Goal: Find contact information: Find contact information

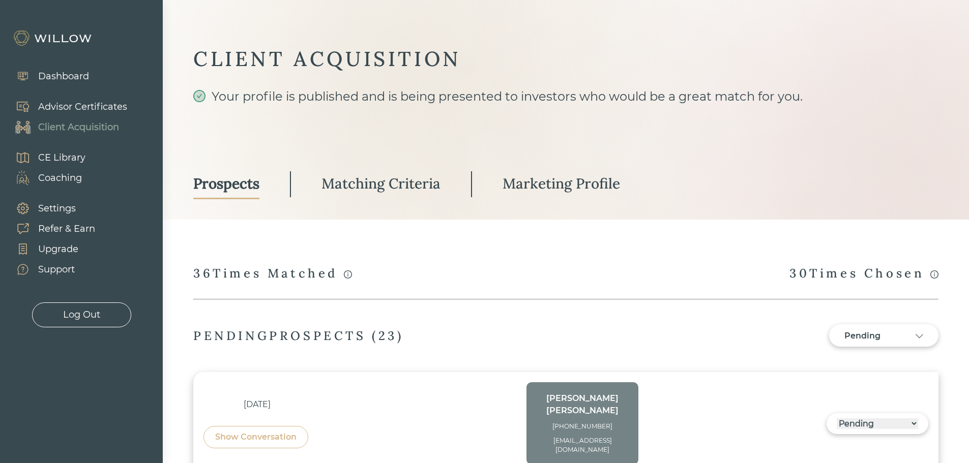
select select "3"
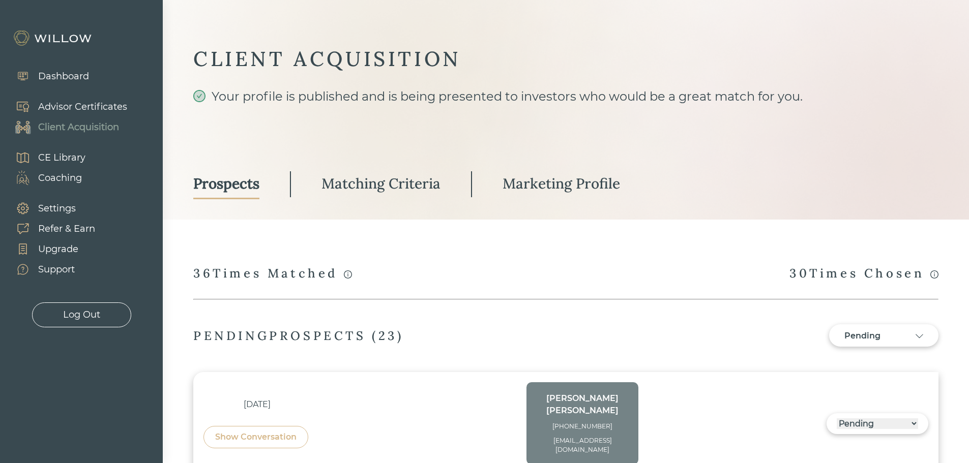
select select "3"
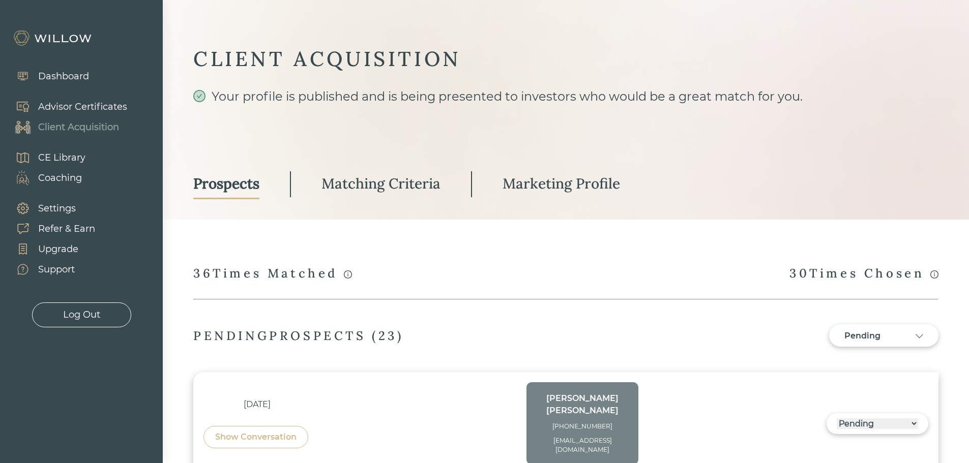
select select "3"
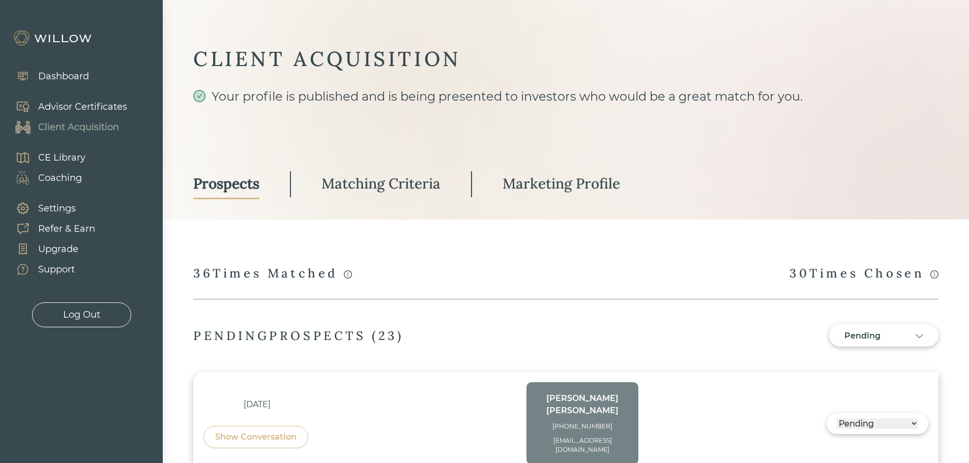
select select "3"
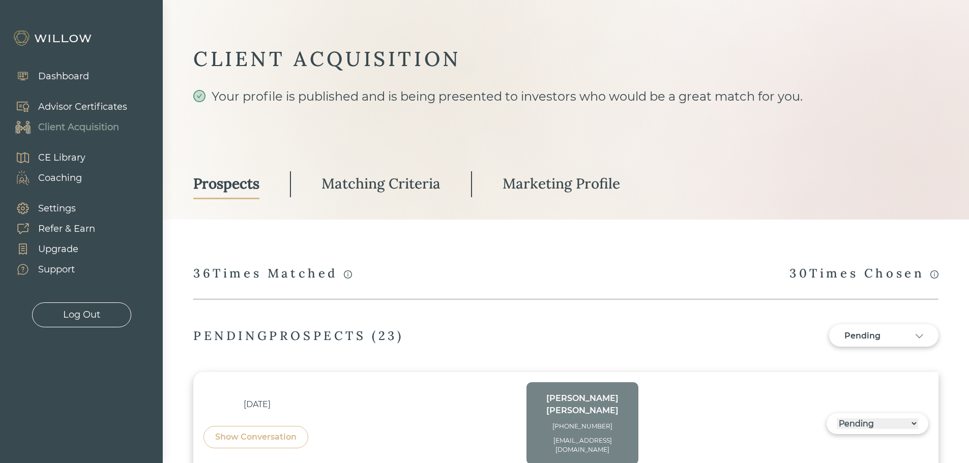
select select "3"
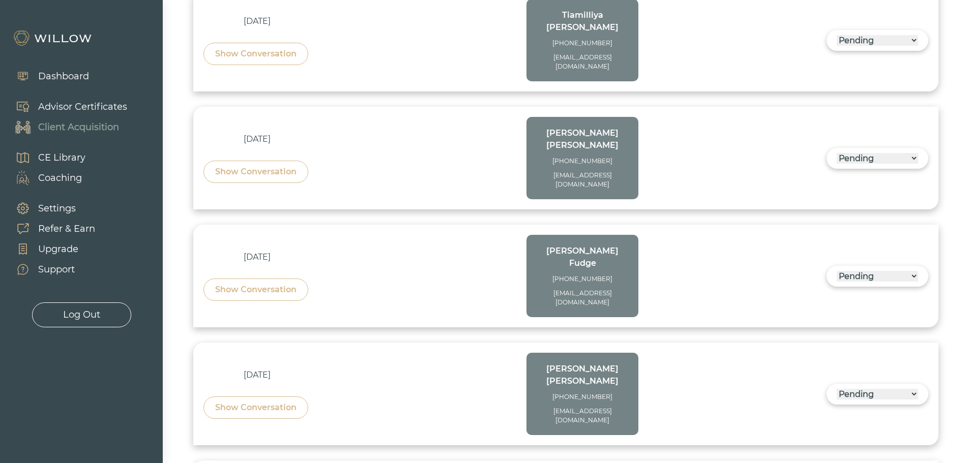
scroll to position [1576, 0]
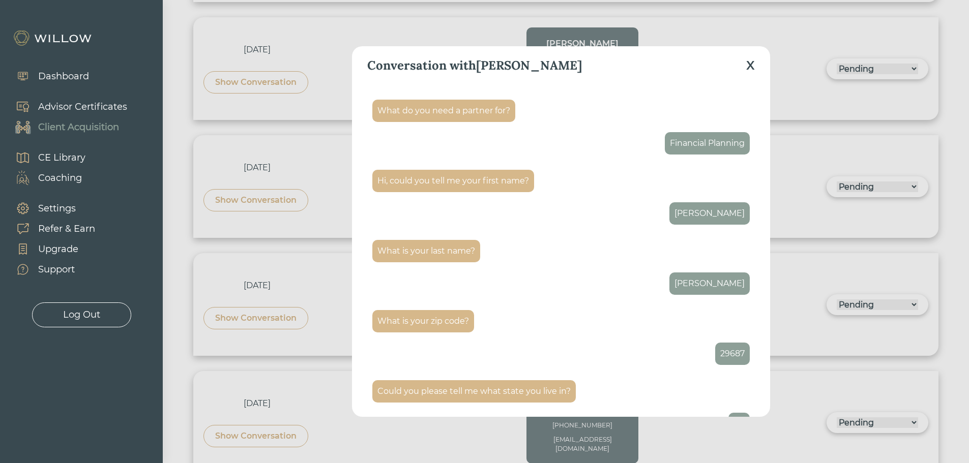
scroll to position [966, 0]
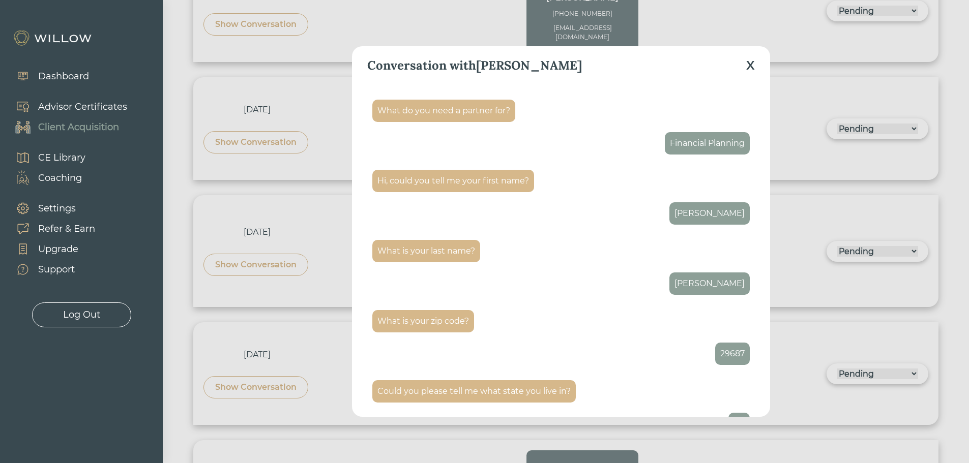
drag, startPoint x: 749, startPoint y: 65, endPoint x: 743, endPoint y: 67, distance: 6.6
click at [749, 65] on div "X" at bounding box center [750, 65] width 9 height 18
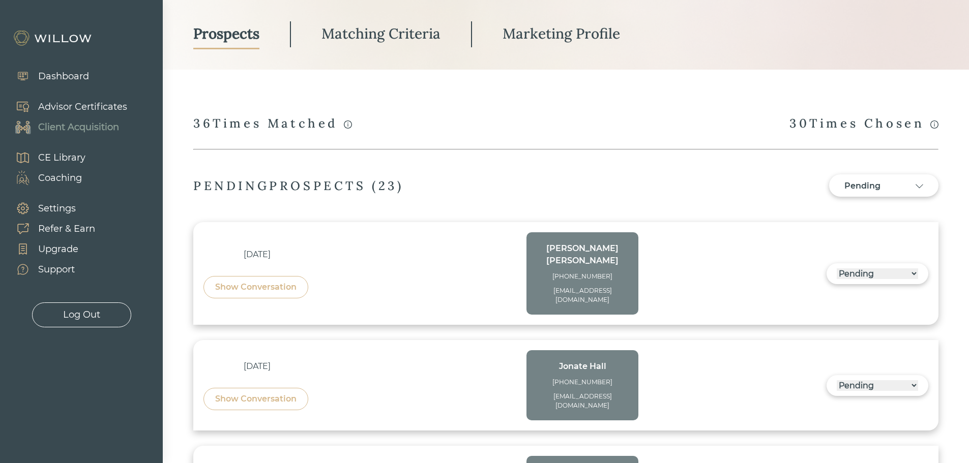
scroll to position [153, 0]
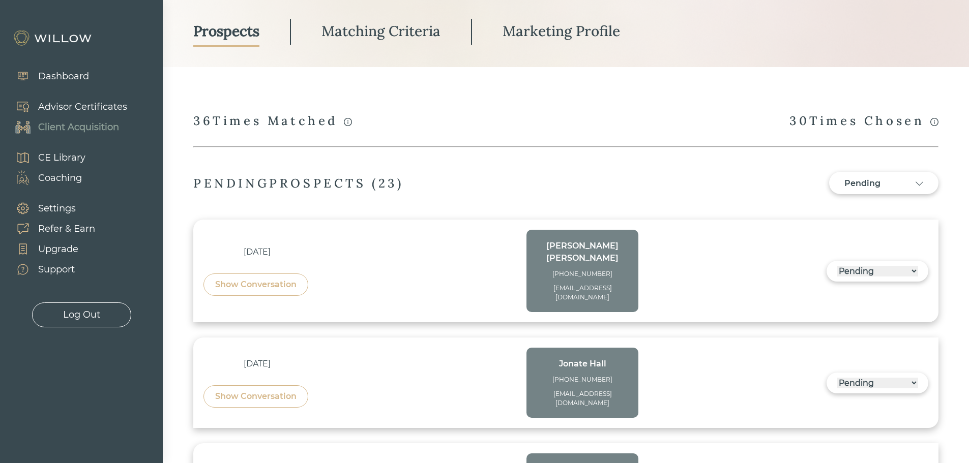
click at [250, 281] on div "Show Conversation" at bounding box center [255, 285] width 81 height 12
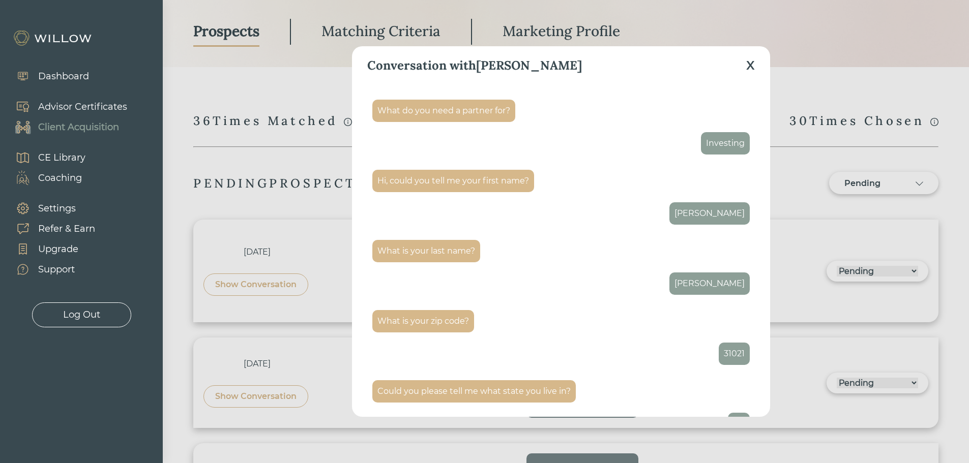
click at [751, 63] on div "X" at bounding box center [750, 65] width 9 height 18
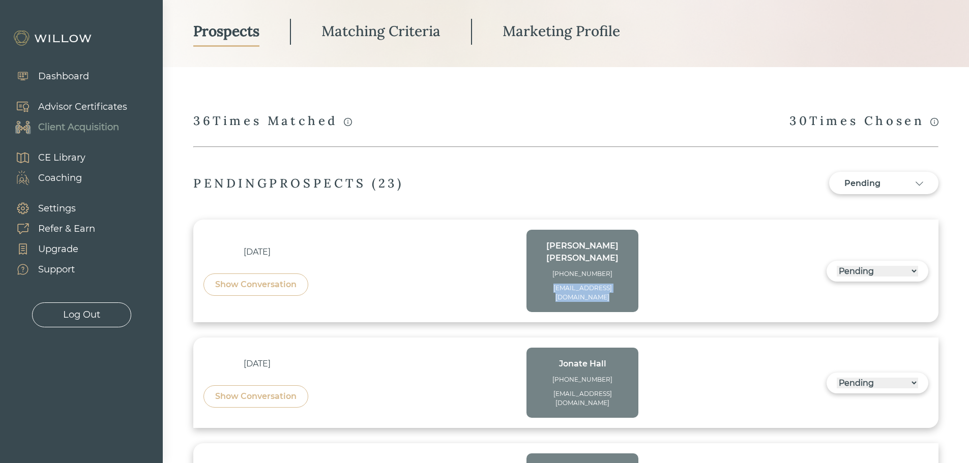
drag, startPoint x: 605, startPoint y: 287, endPoint x: 537, endPoint y: 276, distance: 68.6
click at [537, 284] on div "[EMAIL_ADDRESS][DOMAIN_NAME]" at bounding box center [582, 293] width 92 height 18
copy div "[EMAIL_ADDRESS][DOMAIN_NAME]"
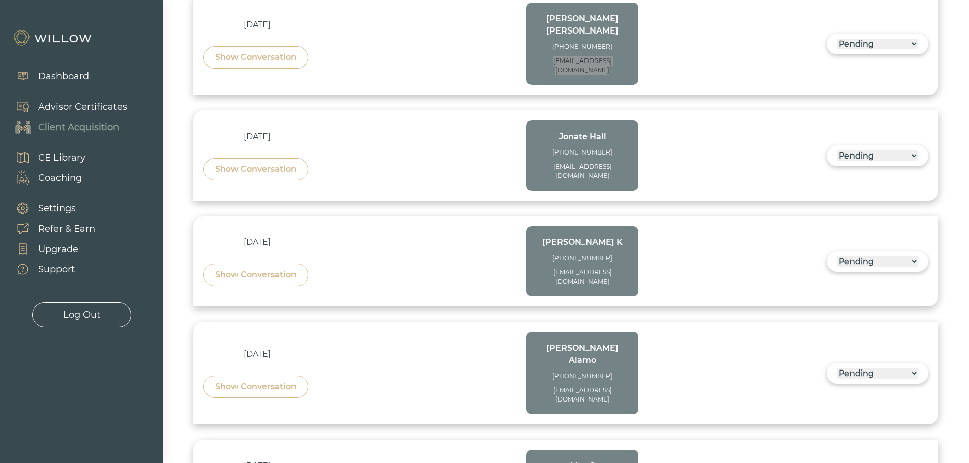
scroll to position [356, 0]
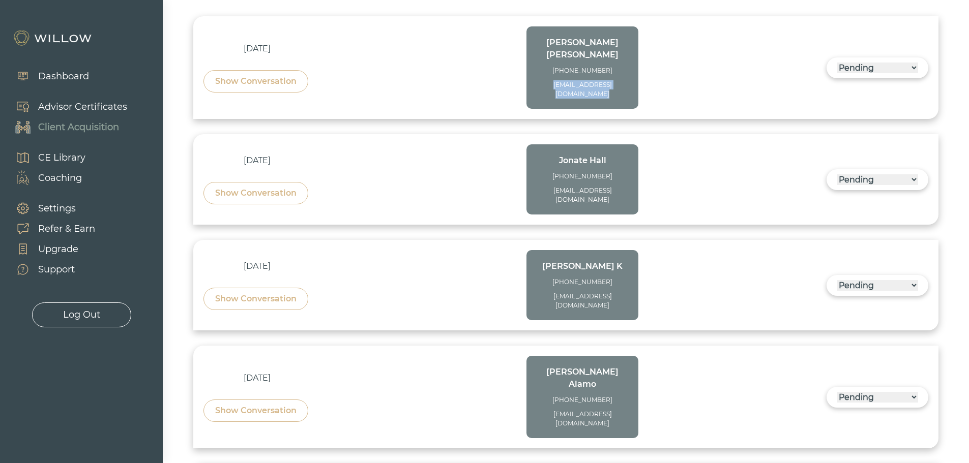
click at [266, 293] on div "Show Conversation" at bounding box center [255, 299] width 81 height 12
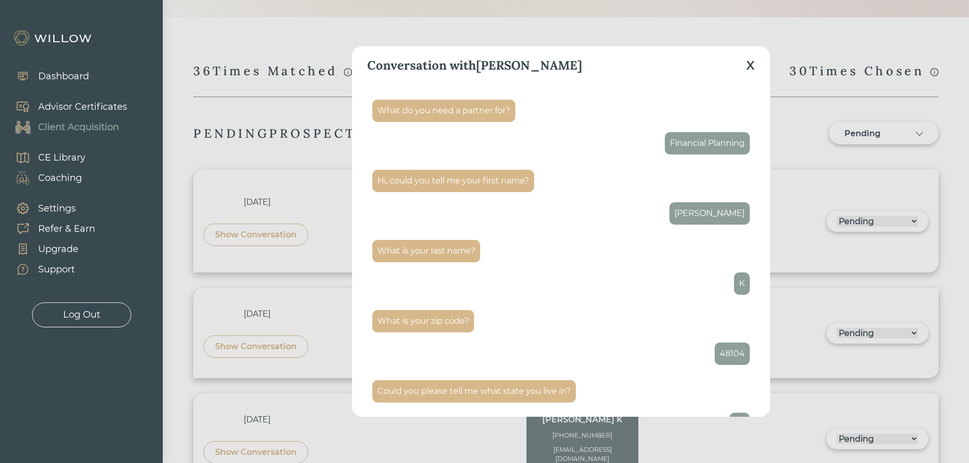
scroll to position [102, 0]
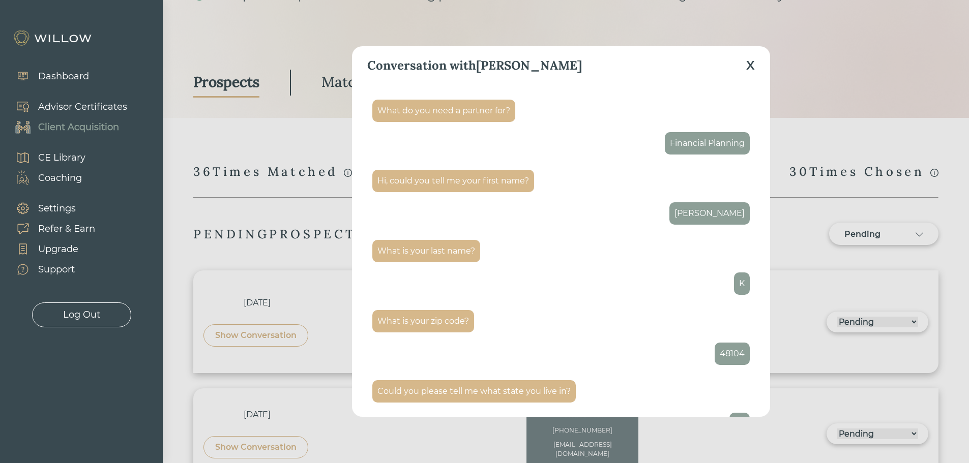
drag, startPoint x: 749, startPoint y: 63, endPoint x: 573, endPoint y: 76, distance: 176.9
click at [749, 63] on div "X" at bounding box center [750, 65] width 9 height 18
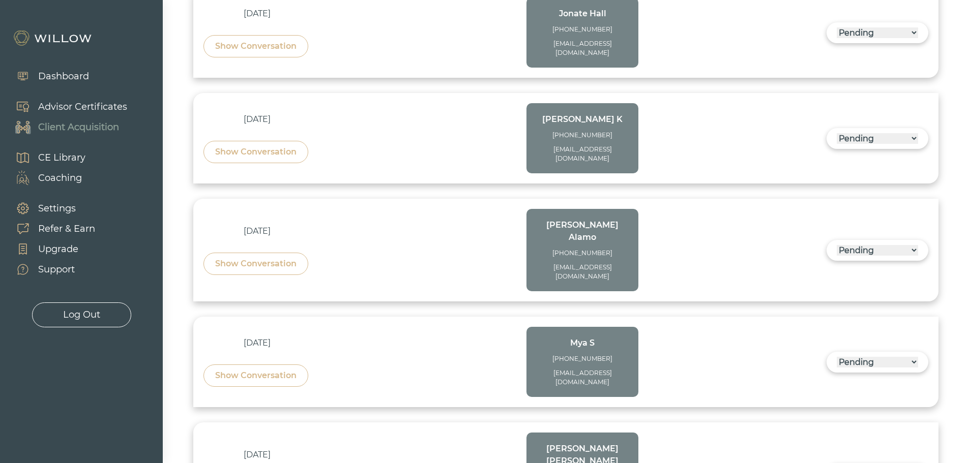
scroll to position [508, 0]
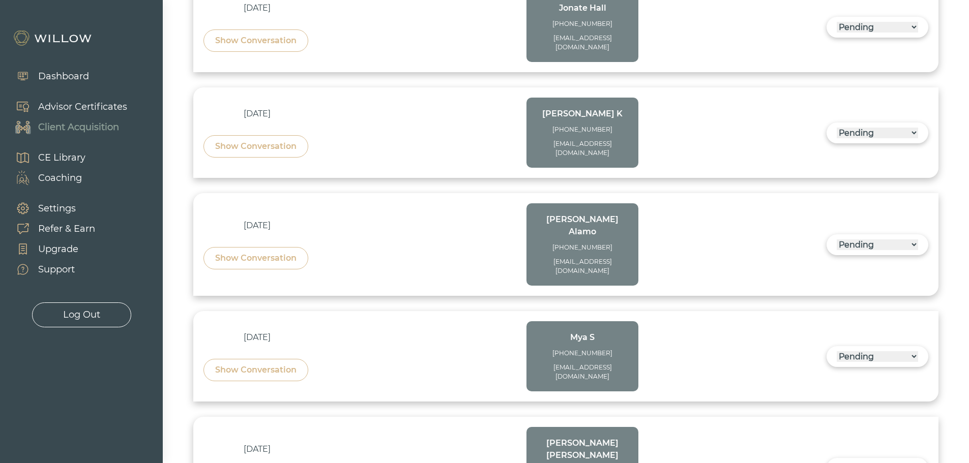
click at [240, 247] on div "Show Conversation" at bounding box center [255, 258] width 105 height 22
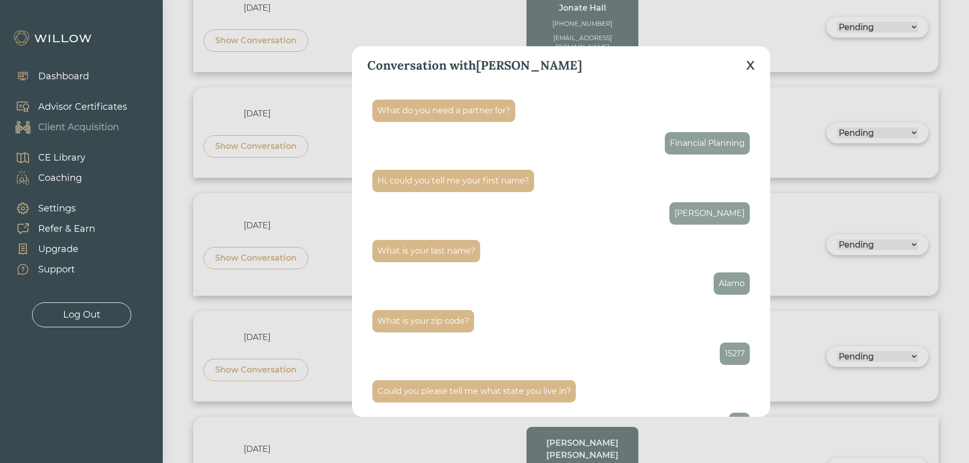
drag, startPoint x: 754, startPoint y: 69, endPoint x: 674, endPoint y: 128, distance: 100.0
click at [754, 69] on div "X" at bounding box center [750, 65] width 9 height 18
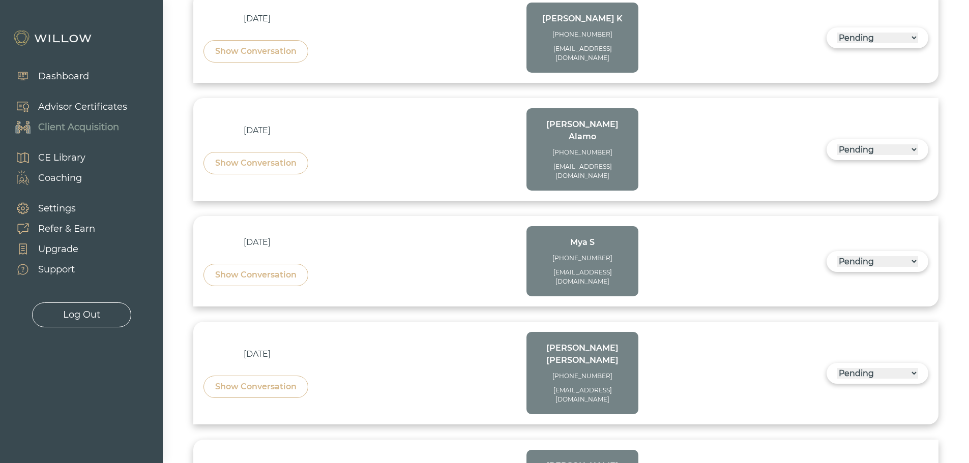
scroll to position [610, 0]
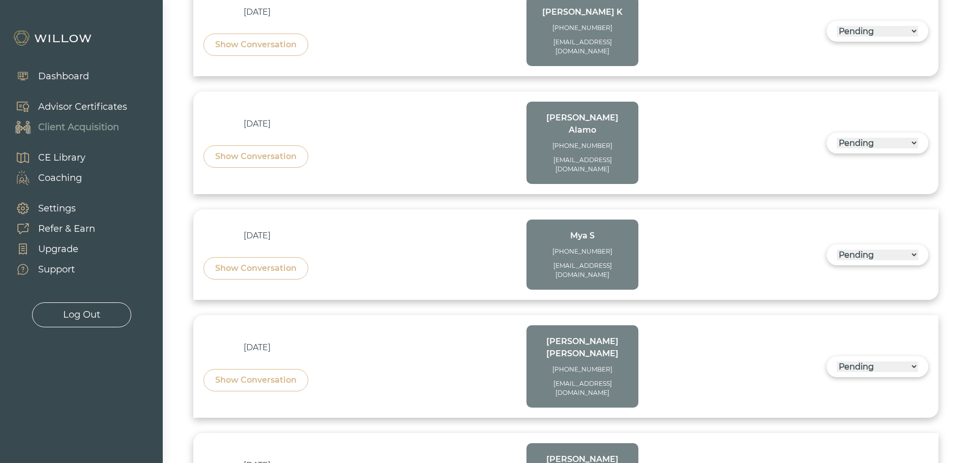
click at [270, 374] on div "Show Conversation" at bounding box center [255, 380] width 81 height 12
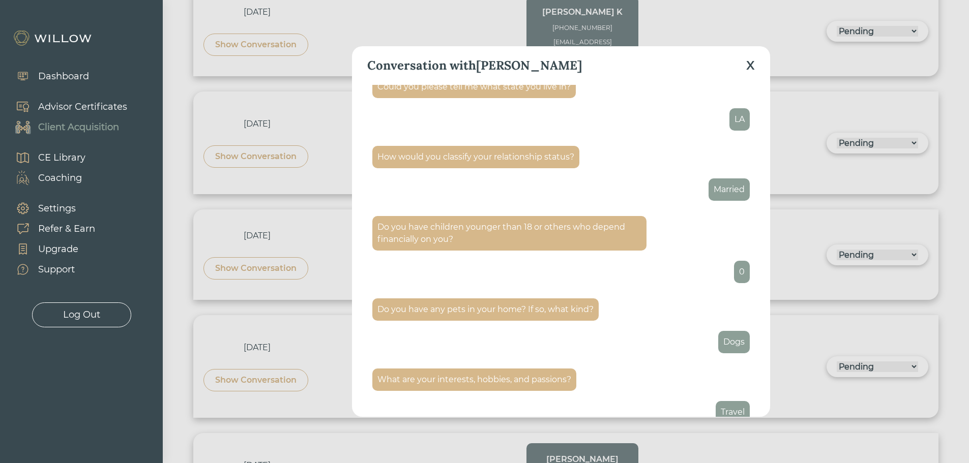
scroll to position [305, 0]
drag, startPoint x: 748, startPoint y: 64, endPoint x: 730, endPoint y: 81, distance: 24.8
click at [748, 64] on div "X" at bounding box center [750, 65] width 9 height 18
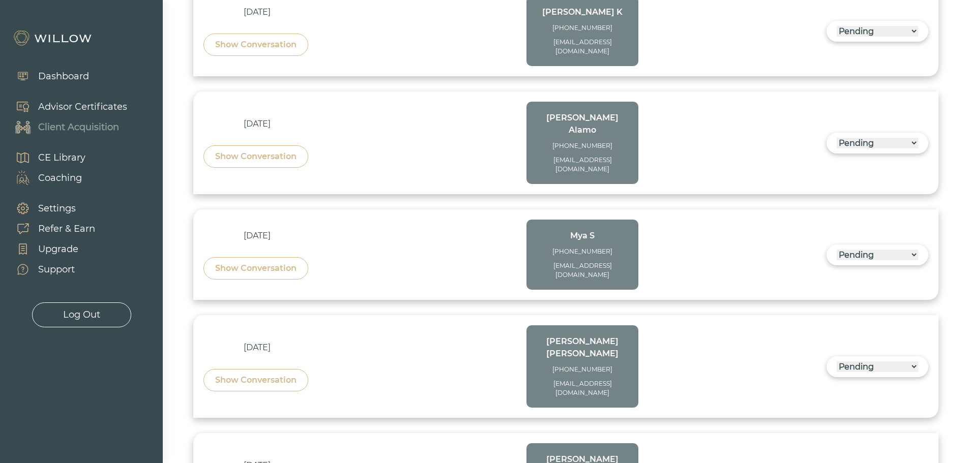
click at [944, 154] on div at bounding box center [484, 231] width 969 height 463
